Goal: Transaction & Acquisition: Purchase product/service

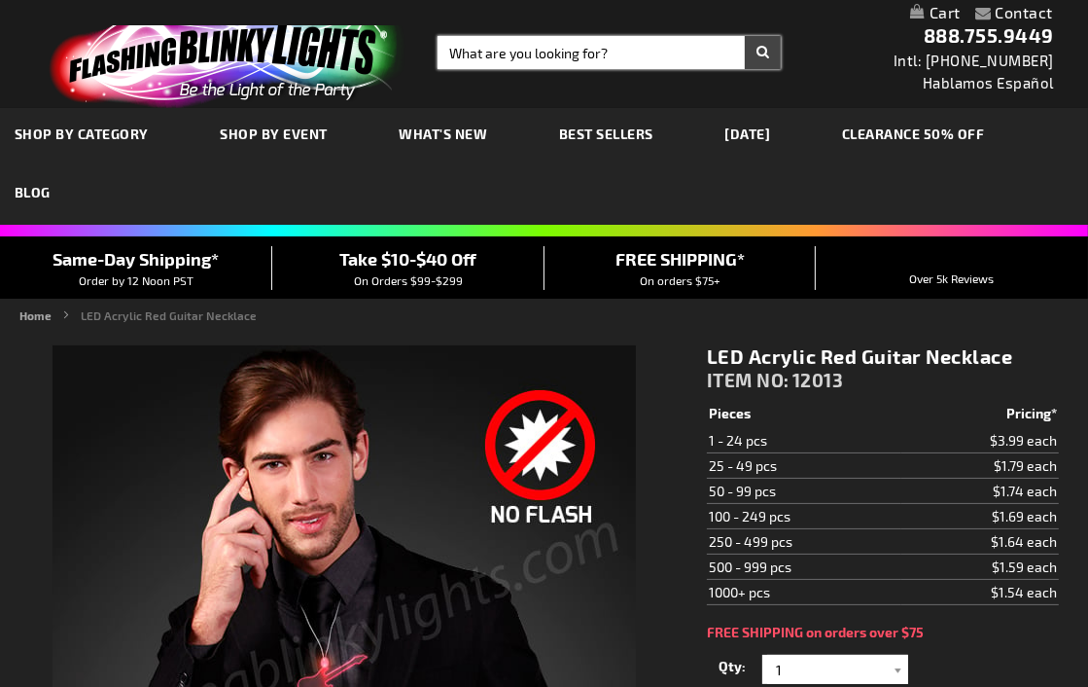
click at [576, 47] on input "Search" at bounding box center [609, 52] width 343 height 33
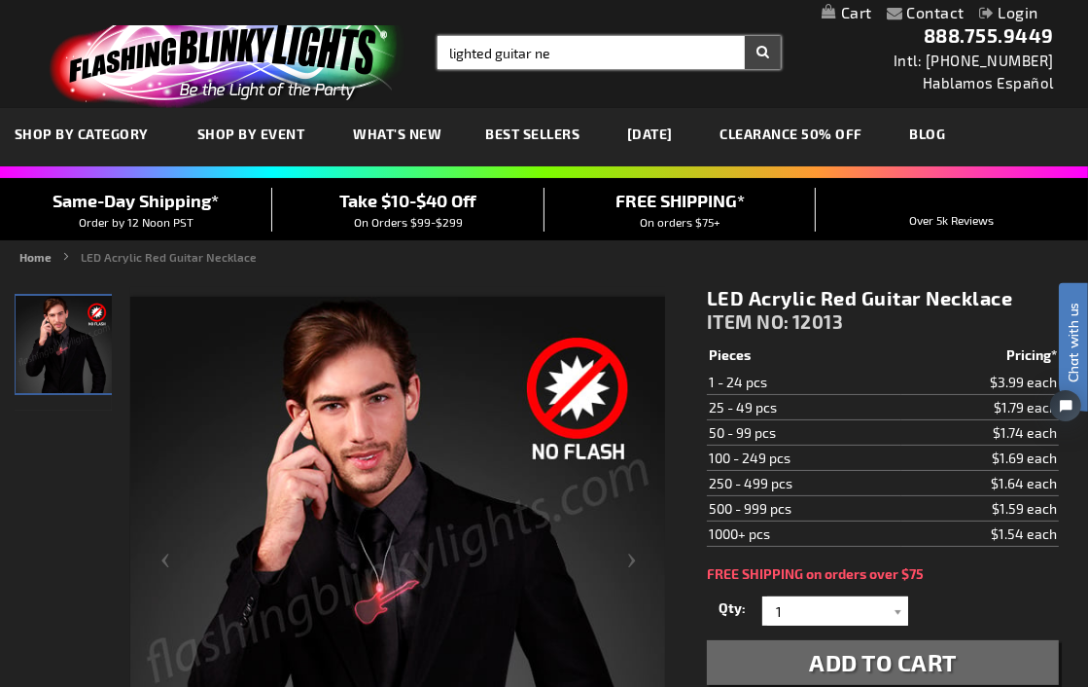
type input "lighted guitar ne"
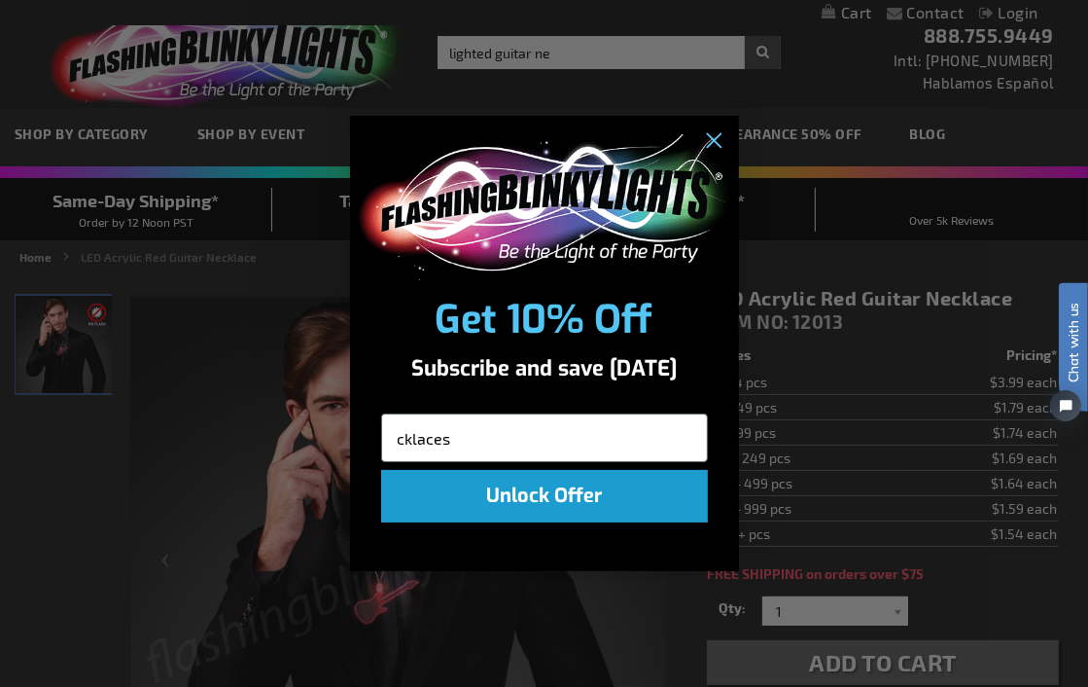
type input "cklaces"
click input "Submit" at bounding box center [0, 0] width 0 height 0
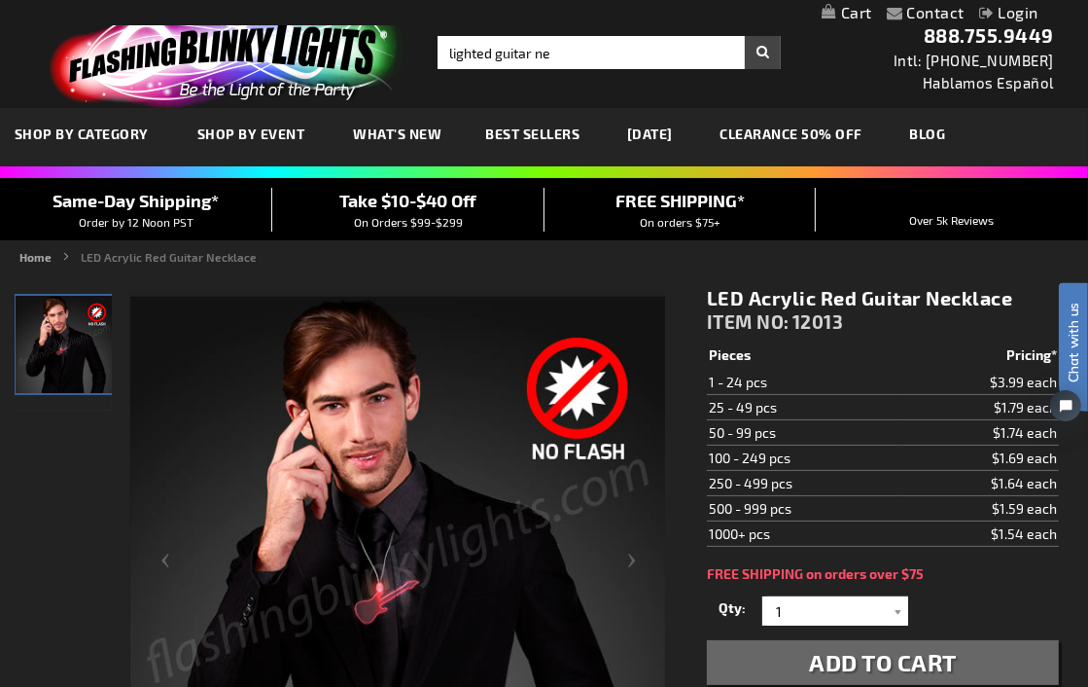
click at [550, 58] on div "Close dialog Get 10% Off Subscribe and save today cklaces Unlock Offer Submit" at bounding box center [544, 343] width 1088 height 687
click at [554, 52] on input "lighted guitar ne" at bounding box center [609, 52] width 343 height 33
type input "lighted guitar necklaces"
click at [745, 36] on button "Search" at bounding box center [763, 52] width 36 height 33
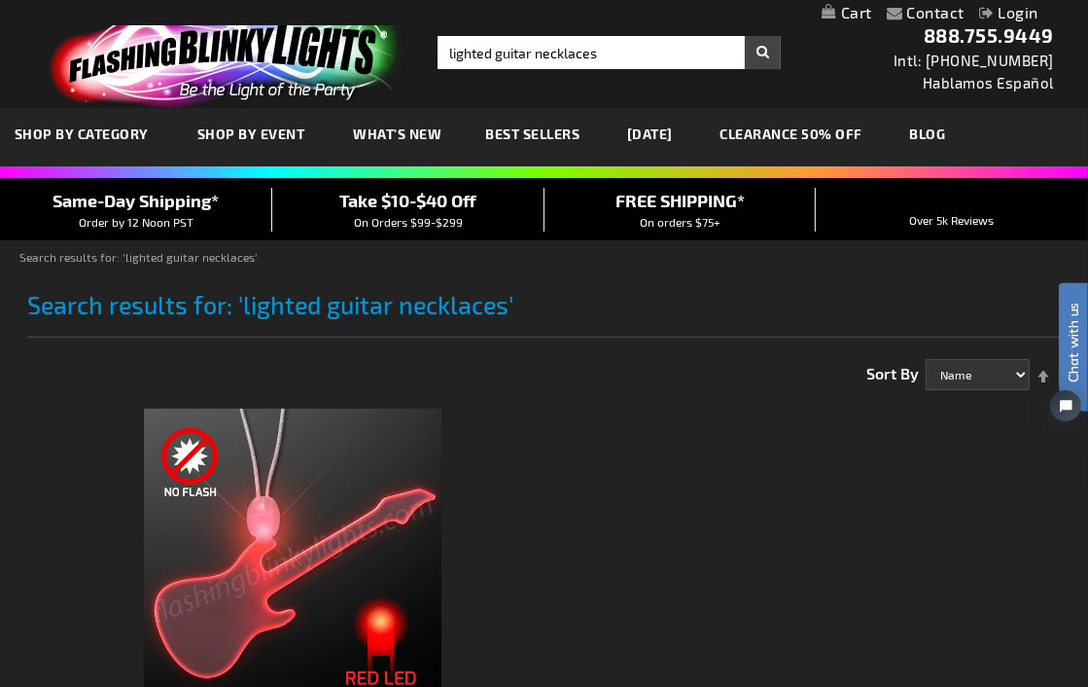
click at [246, 560] on img at bounding box center [293, 557] width 298 height 298
